Goal: Feedback & Contribution: Contribute content

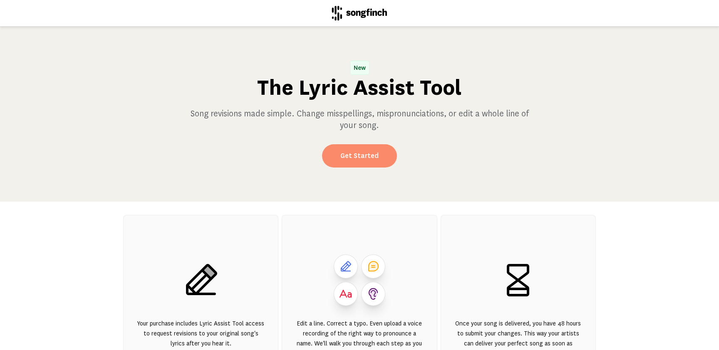
click at [376, 156] on link "Get Started" at bounding box center [359, 155] width 75 height 23
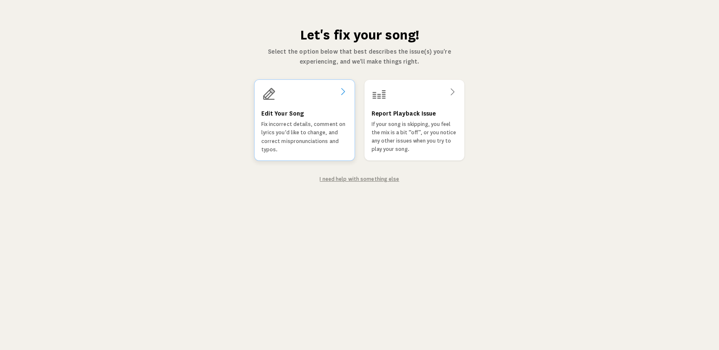
click at [278, 135] on p "Fix incorrect details, comment on lyrics you'd like to change, and correct misp…" at bounding box center [304, 137] width 87 height 34
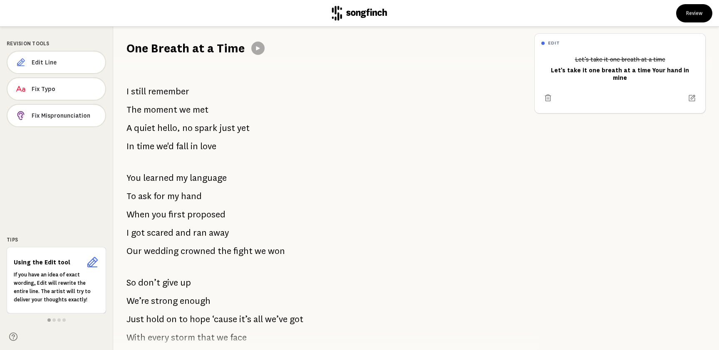
click at [256, 49] on icon at bounding box center [258, 48] width 4 height 4
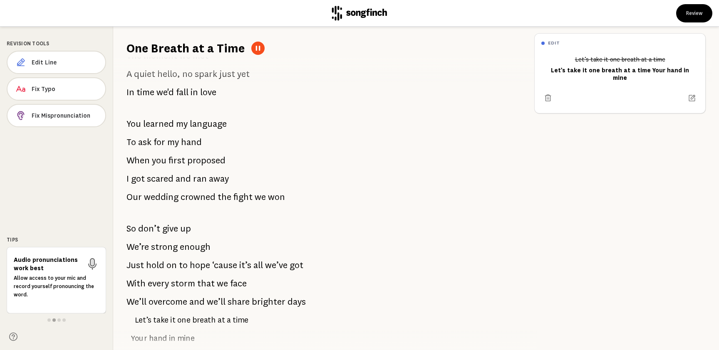
scroll to position [59, 0]
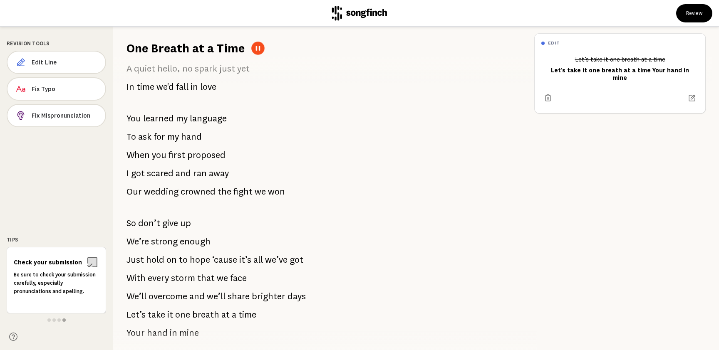
click at [256, 47] on icon at bounding box center [258, 48] width 5 height 5
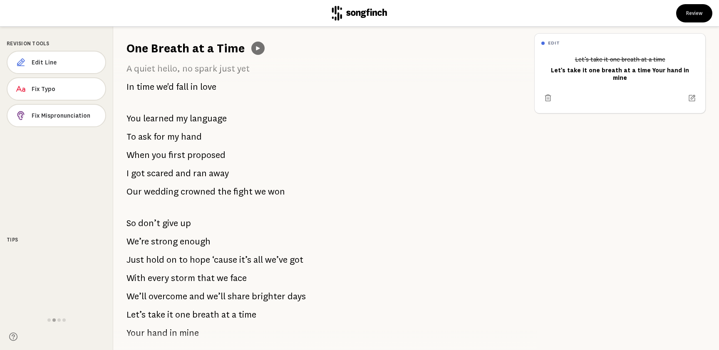
click at [255, 47] on icon at bounding box center [258, 48] width 7 height 7
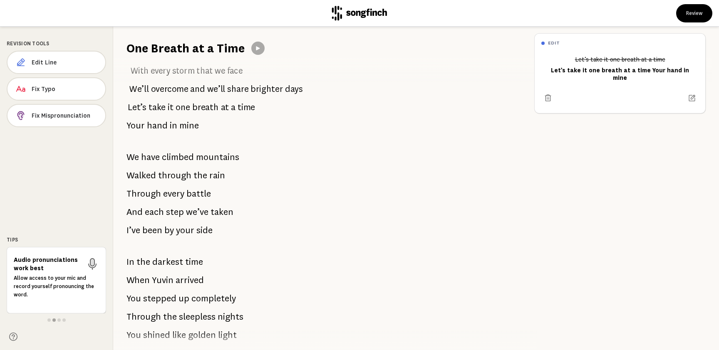
scroll to position [263, 0]
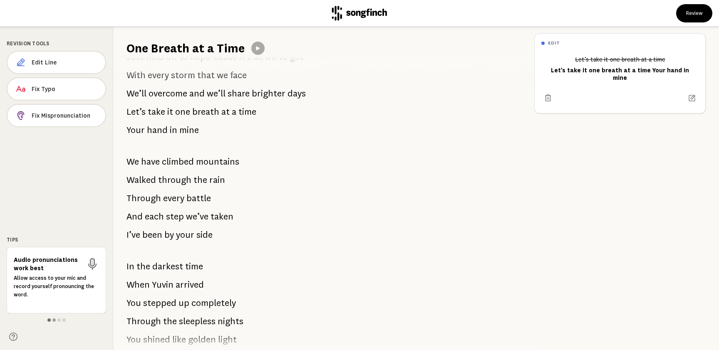
click at [49, 320] on span at bounding box center [48, 320] width 3 height 3
click at [52, 320] on span at bounding box center [53, 320] width 3 height 3
click at [59, 320] on span at bounding box center [58, 320] width 3 height 3
click at [64, 320] on span at bounding box center [63, 320] width 3 height 3
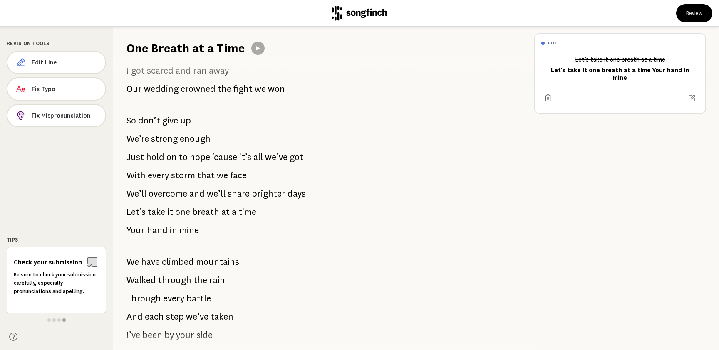
scroll to position [161, 0]
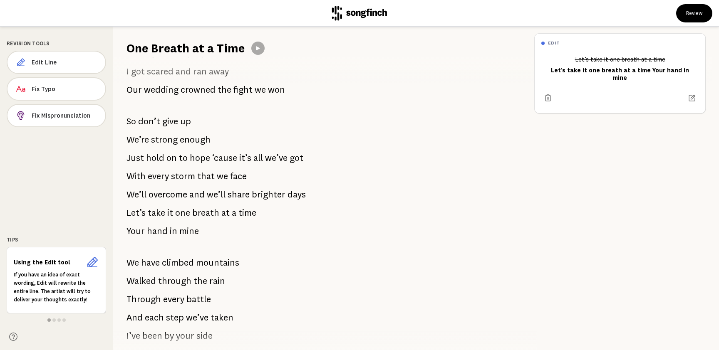
click at [175, 231] on span "in" at bounding box center [173, 231] width 7 height 17
click at [53, 67] on button "Edit Line" at bounding box center [56, 62] width 99 height 23
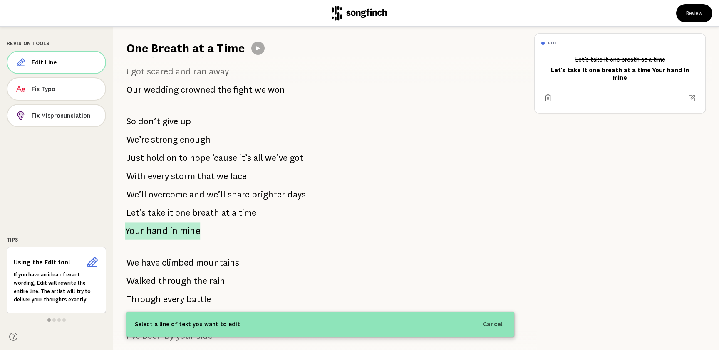
click at [186, 232] on span "mine" at bounding box center [190, 231] width 20 height 17
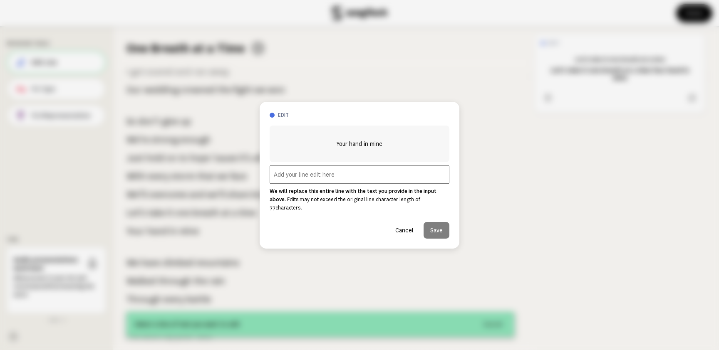
click at [322, 181] on input "text" at bounding box center [360, 175] width 180 height 18
paste input "You captured me in lines and shades, A quiet sketch that never fades You gift"
type input "You captured me in lines and shades, A quiet sketch that never fades You gift"
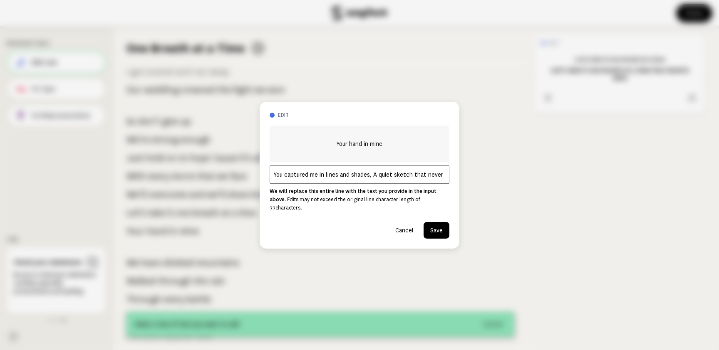
click at [368, 146] on span "Your hand in mine" at bounding box center [360, 144] width 46 height 10
copy span
click at [365, 178] on input "You captured me in lines and shades, A quiet sketch that never fades You gift" at bounding box center [360, 175] width 180 height 18
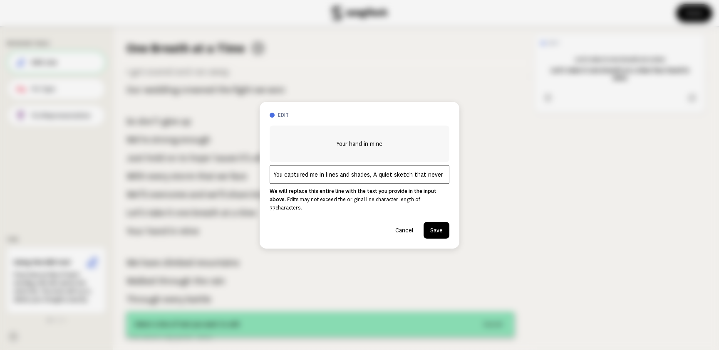
click at [404, 224] on button "Cancel" at bounding box center [405, 230] width 32 height 17
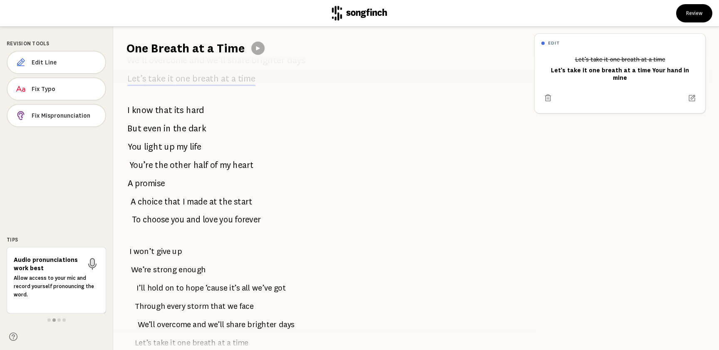
scroll to position [708, 0]
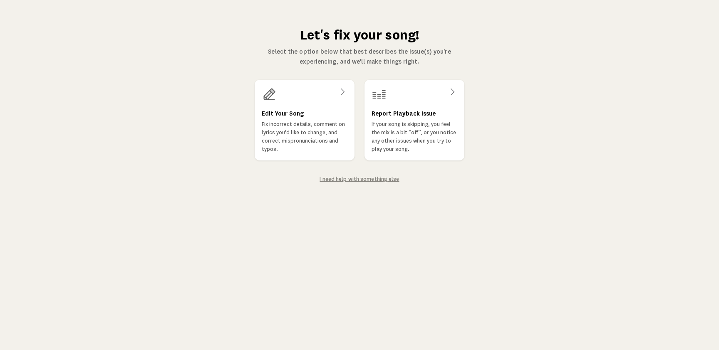
click at [321, 37] on h1 "Let's fix your song!" at bounding box center [359, 35] width 211 height 17
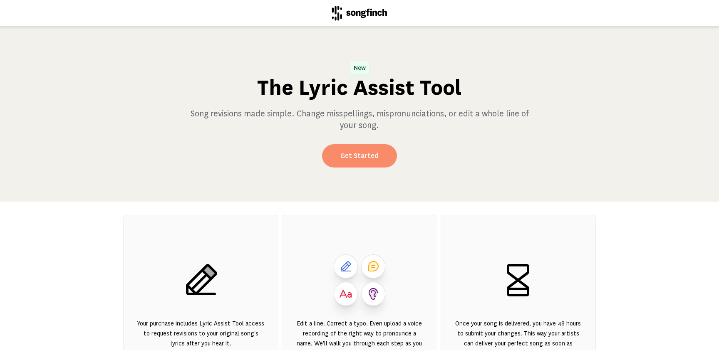
click at [369, 157] on link "Get Started" at bounding box center [359, 155] width 75 height 23
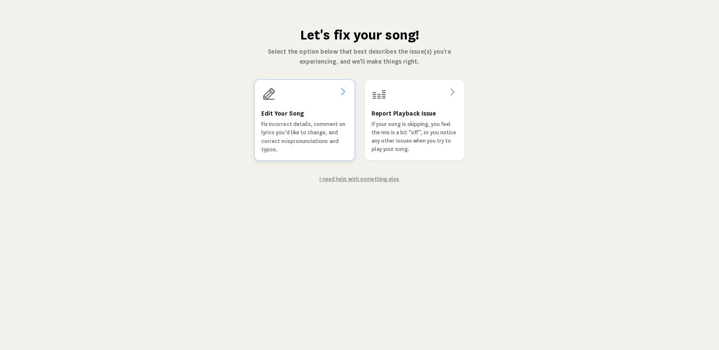
click at [317, 135] on p "Fix incorrect details, comment on lyrics you'd like to change, and correct misp…" at bounding box center [304, 137] width 87 height 34
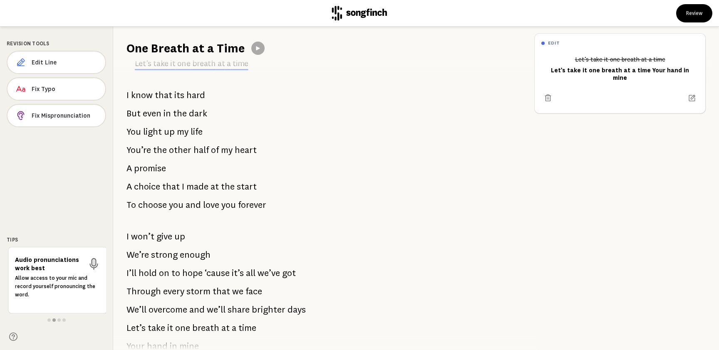
scroll to position [658, 0]
